Goal: Task Accomplishment & Management: Complete application form

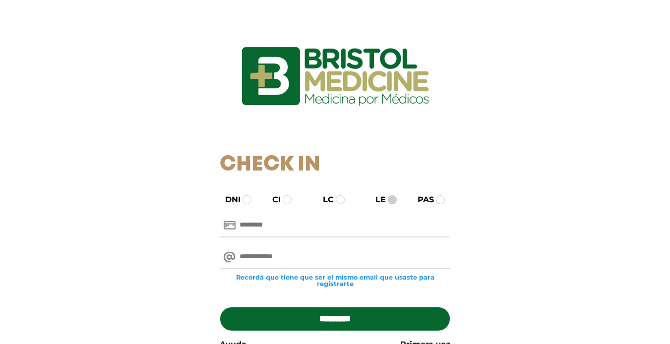
click at [395, 200] on span at bounding box center [392, 200] width 9 height 9
click at [271, 229] on input "text" at bounding box center [335, 226] width 231 height 24
type input "*******"
click at [270, 260] on input "email" at bounding box center [335, 258] width 231 height 24
type input "**********"
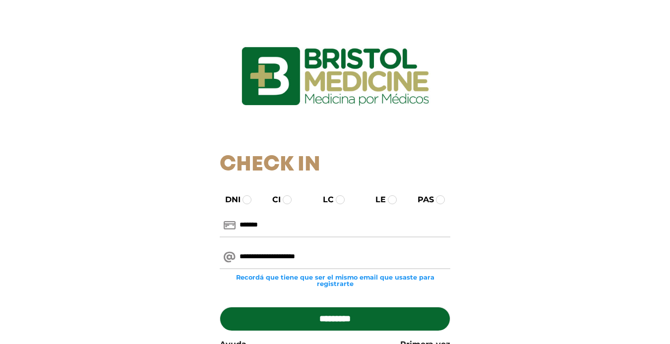
click at [354, 319] on input "*********" at bounding box center [335, 319] width 231 height 24
type input "**********"
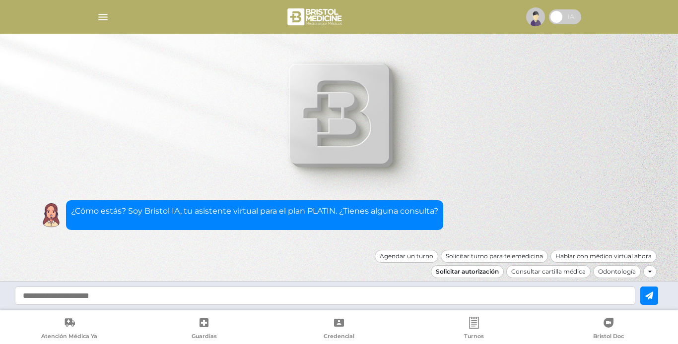
click at [489, 271] on div "Solicitar autorización" at bounding box center [467, 272] width 73 height 13
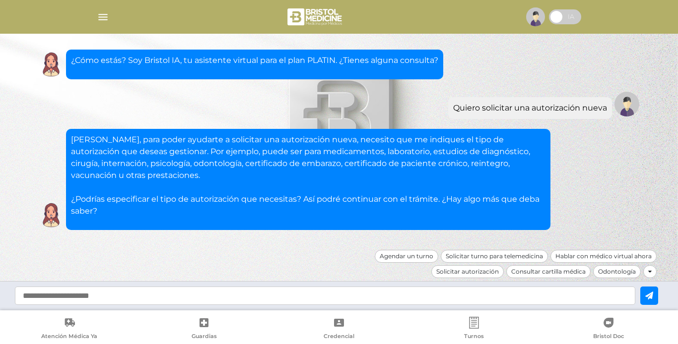
click at [130, 295] on input "text" at bounding box center [325, 296] width 620 height 18
type input "**********"
click at [644, 294] on button at bounding box center [649, 296] width 18 height 18
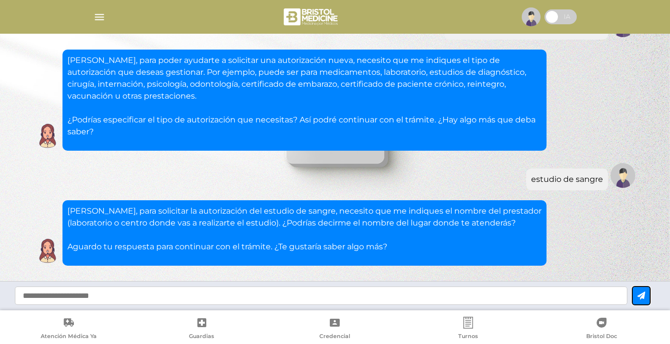
scroll to position [110, 0]
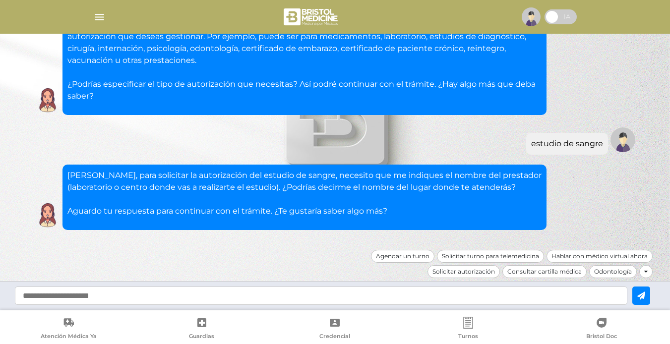
click at [238, 298] on input "text" at bounding box center [321, 296] width 613 height 18
type input "**********"
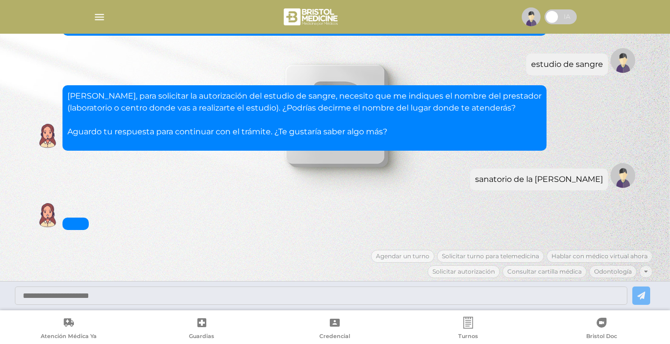
scroll to position [225, 0]
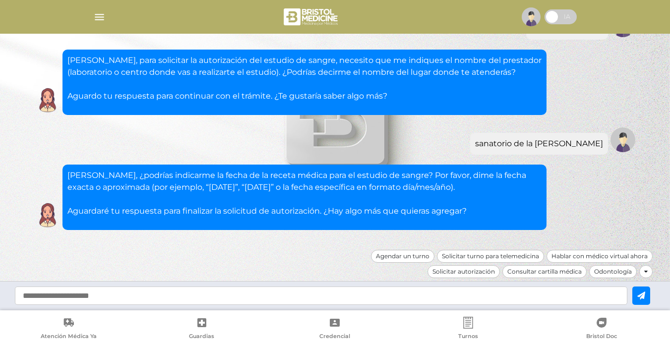
click at [339, 299] on input "text" at bounding box center [321, 296] width 613 height 18
type input "**********"
click at [646, 293] on icon at bounding box center [642, 296] width 8 height 8
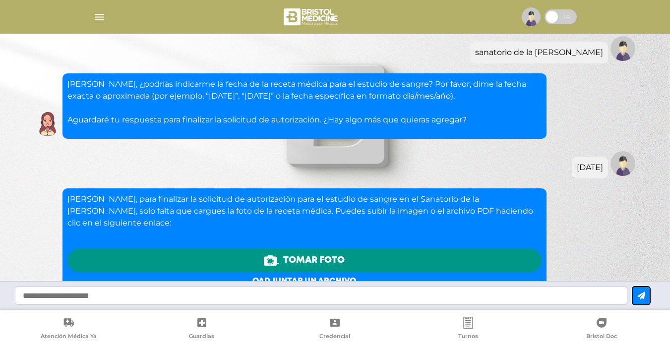
scroll to position [463, 0]
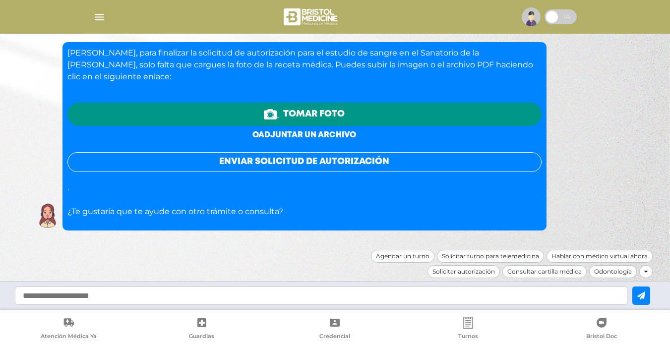
click at [316, 134] on link "o adjuntar un archivo" at bounding box center [305, 135] width 104 height 7
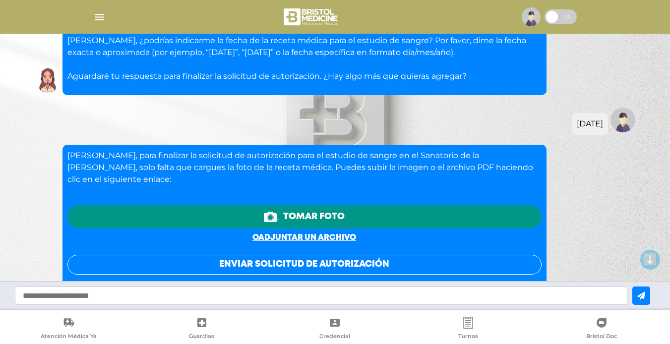
scroll to position [463, 0]
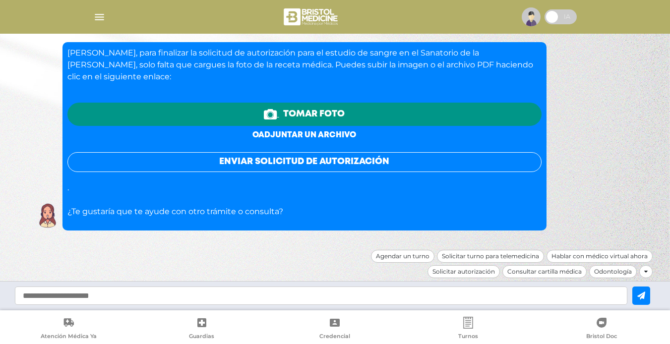
click at [325, 133] on link "o adjuntar un archivo" at bounding box center [305, 135] width 104 height 7
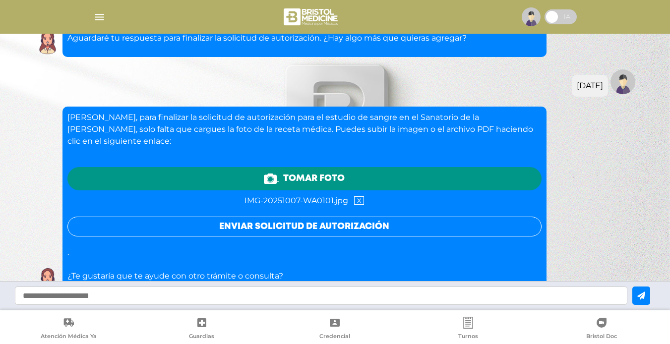
scroll to position [464, 0]
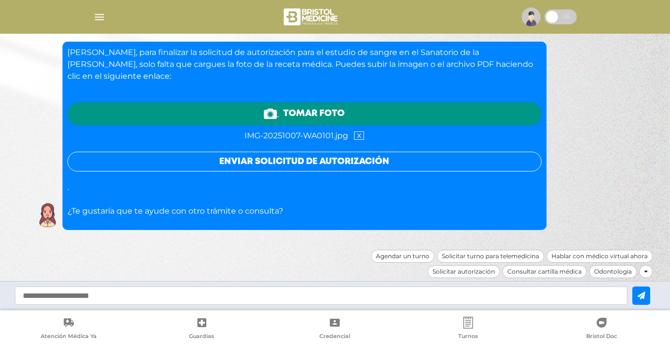
click at [296, 162] on button "Enviar solicitud de autorización" at bounding box center [304, 162] width 474 height 20
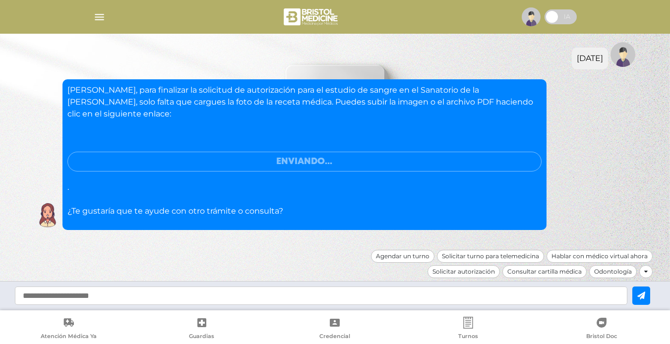
scroll to position [396, 0]
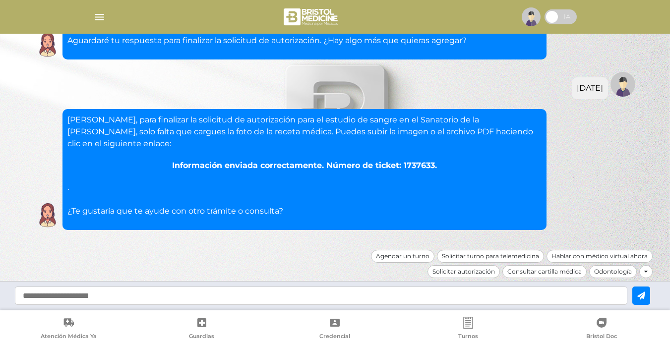
click at [404, 302] on input "text" at bounding box center [321, 296] width 613 height 18
type input "**********"
click at [646, 294] on icon at bounding box center [642, 296] width 8 height 8
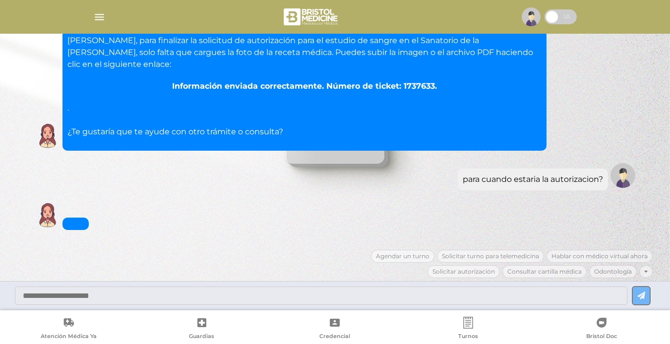
scroll to position [559, 0]
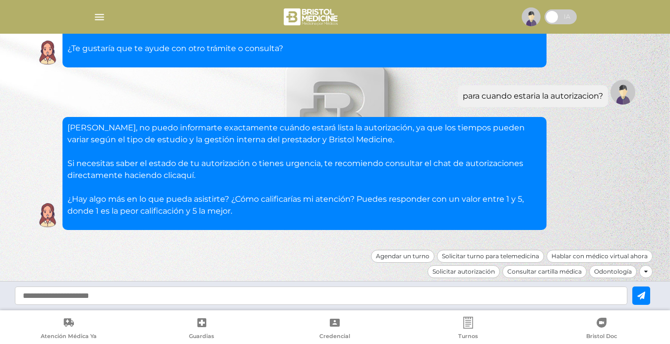
click at [189, 174] on link "aquí" at bounding box center [185, 175] width 17 height 9
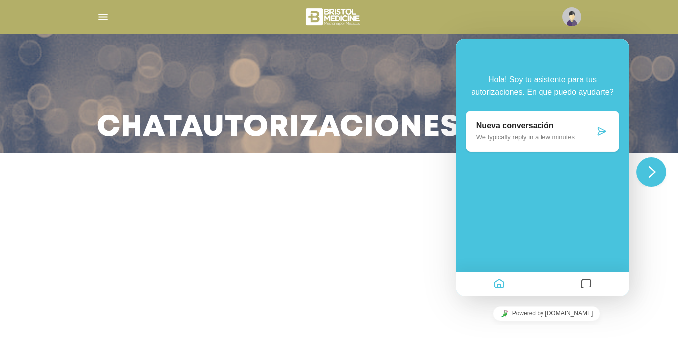
click at [648, 168] on icon "Close Chat This icon closes the chat window." at bounding box center [652, 172] width 12 height 12
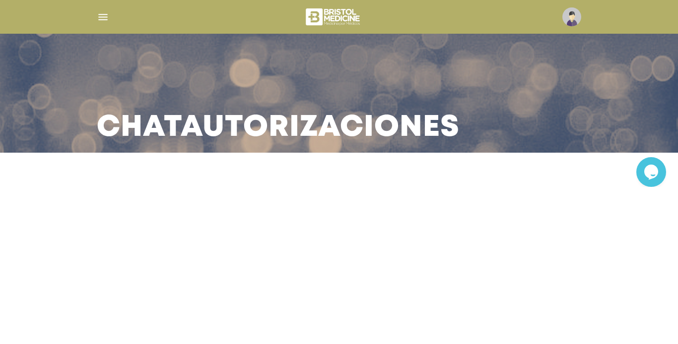
click at [98, 16] on img "button" at bounding box center [103, 17] width 12 height 12
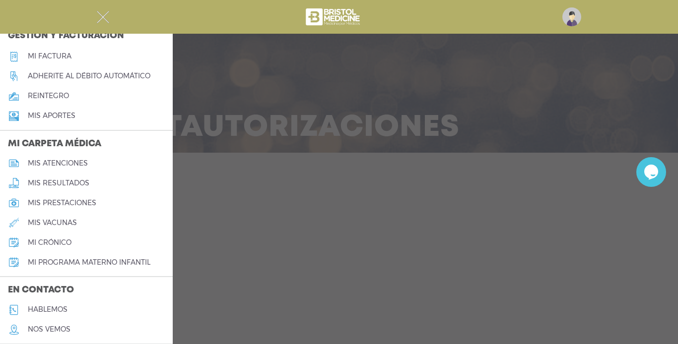
scroll to position [352, 0]
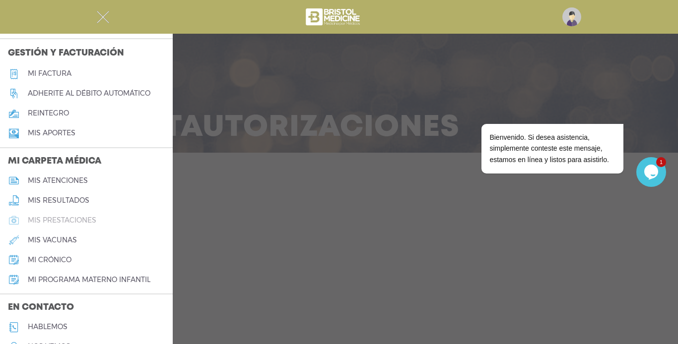
click at [83, 218] on h5 "mis prestaciones" at bounding box center [62, 220] width 68 height 8
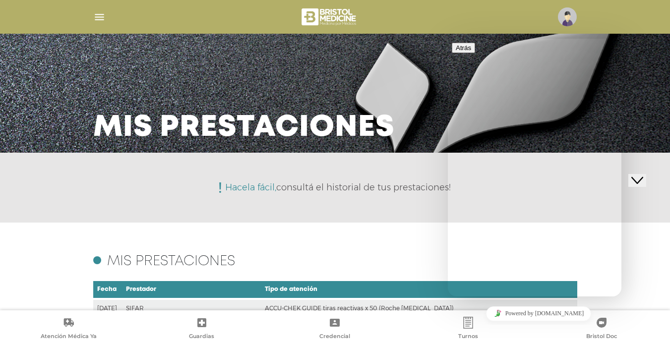
click at [571, 17] on img at bounding box center [567, 16] width 19 height 19
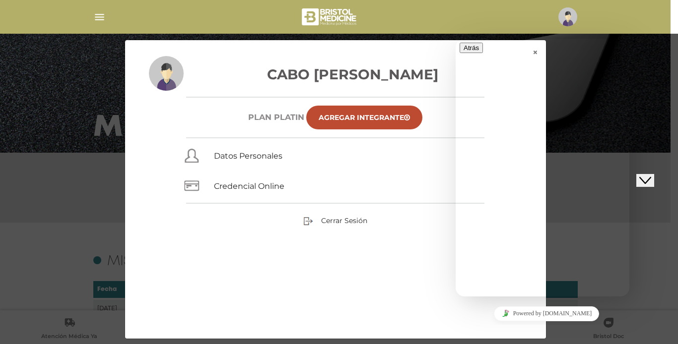
click at [571, 17] on img at bounding box center [567, 16] width 19 height 19
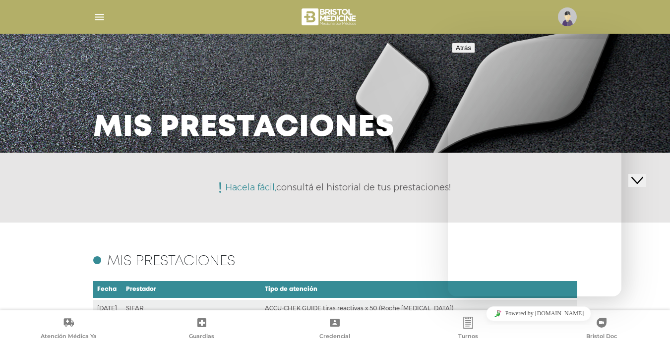
click at [97, 15] on img "button" at bounding box center [99, 17] width 12 height 12
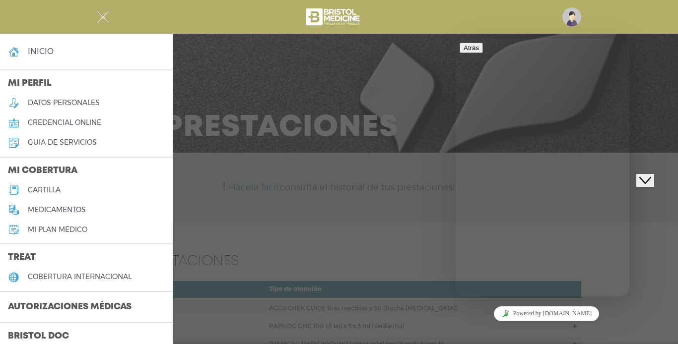
click at [65, 141] on h5 "guía de servicios" at bounding box center [62, 142] width 69 height 8
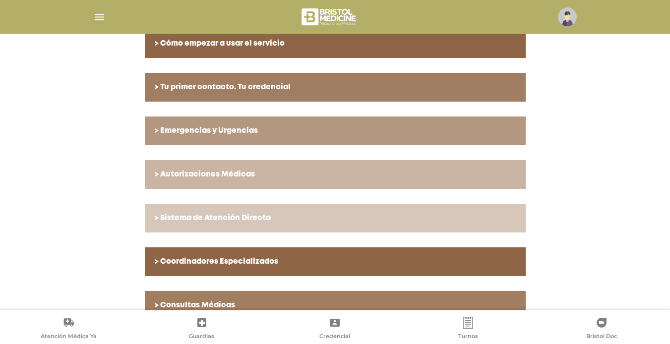
scroll to position [248, 0]
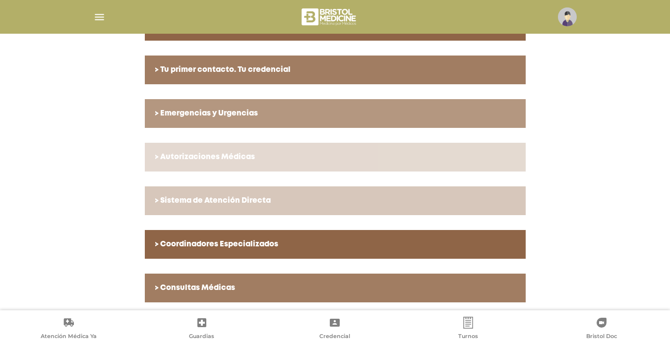
click at [244, 156] on h6 "> Autorizaciones Médicas" at bounding box center [335, 157] width 361 height 9
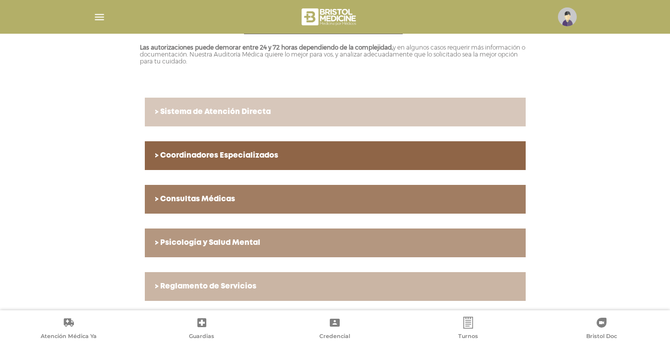
scroll to position [574, 0]
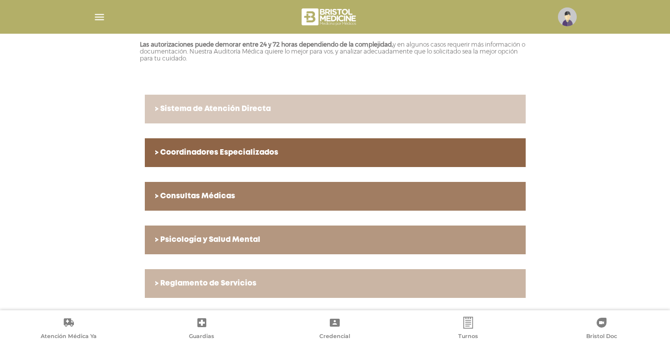
click at [265, 153] on h6 "> Coordinadores Especializados" at bounding box center [335, 152] width 361 height 9
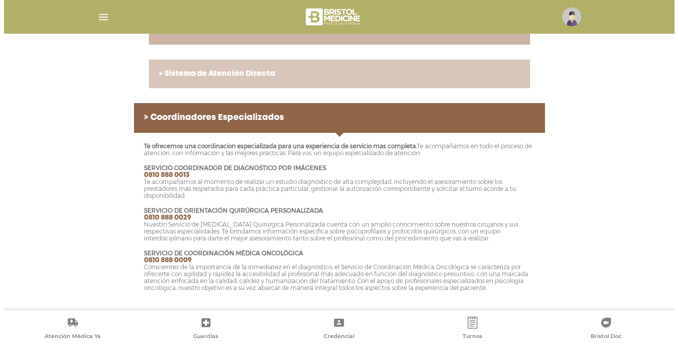
scroll to position [496, 0]
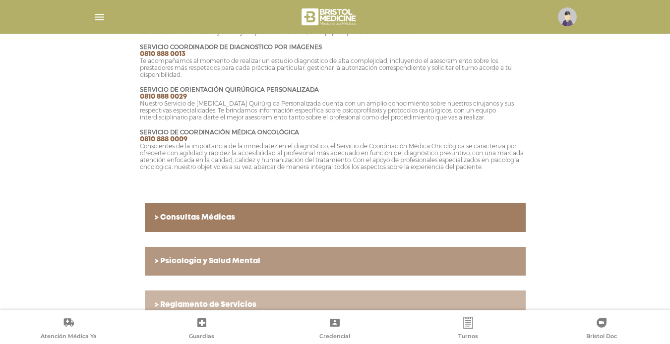
click at [97, 18] on img "button" at bounding box center [99, 17] width 12 height 12
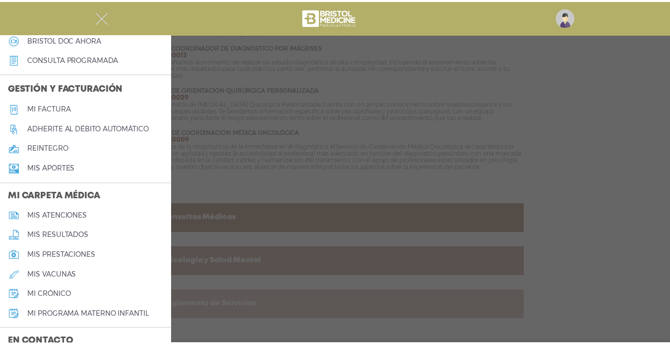
scroll to position [402, 0]
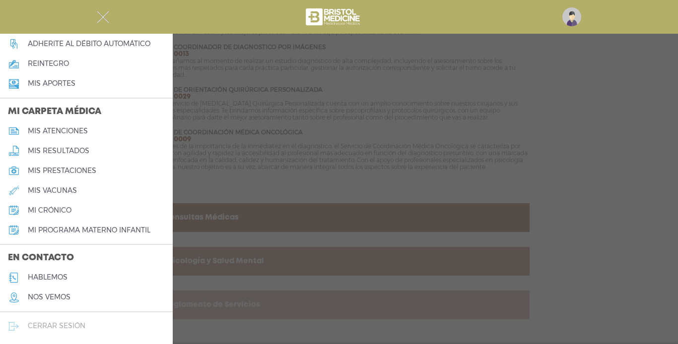
click at [60, 325] on h5 "cerrar sesión" at bounding box center [57, 326] width 58 height 8
